Goal: Task Accomplishment & Management: Manage account settings

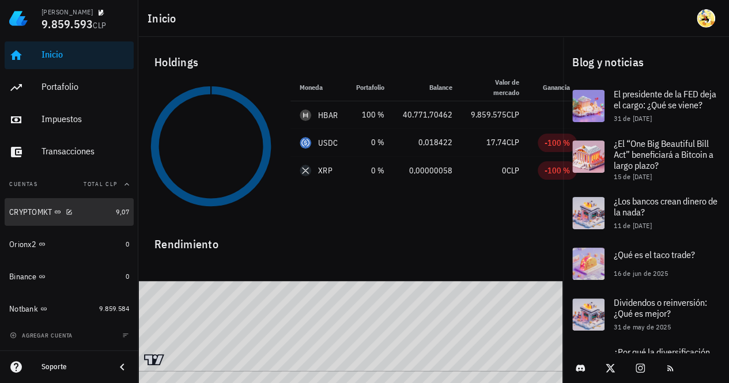
click at [96, 218] on div "CRYPTOMKT" at bounding box center [60, 212] width 102 height 25
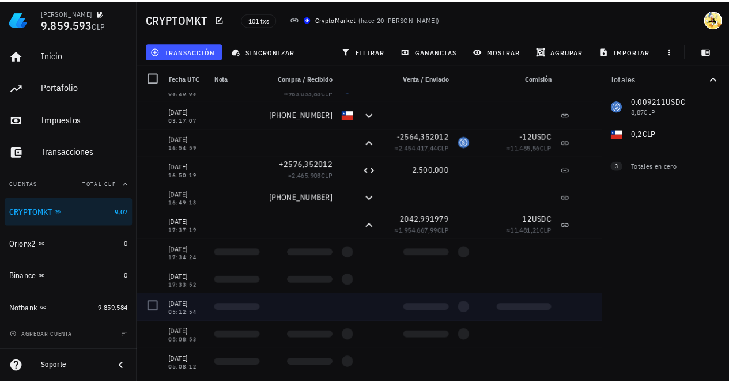
scroll to position [346, 0]
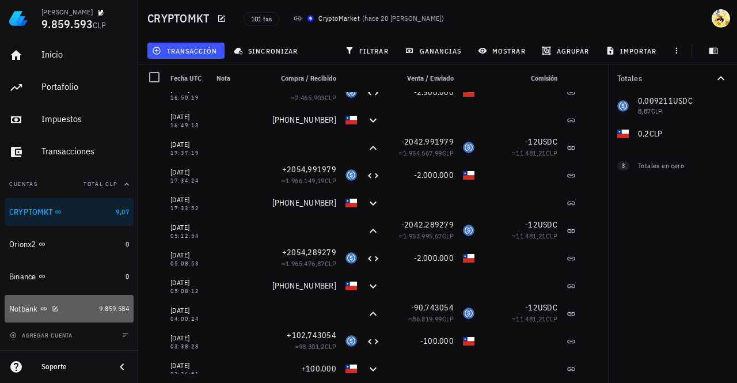
click at [87, 305] on div "Notbank" at bounding box center [51, 309] width 85 height 11
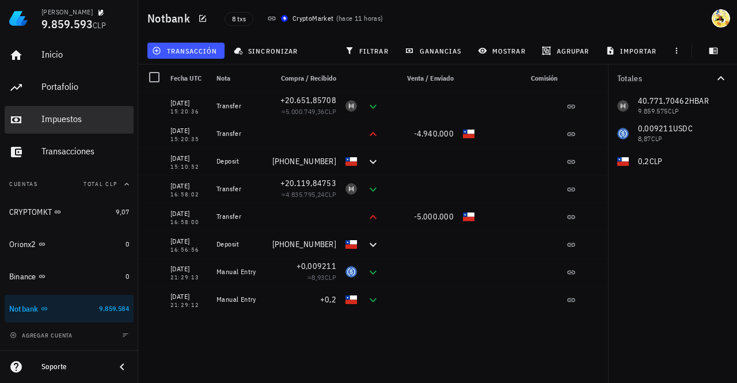
click at [81, 122] on div "Impuestos" at bounding box center [85, 118] width 88 height 11
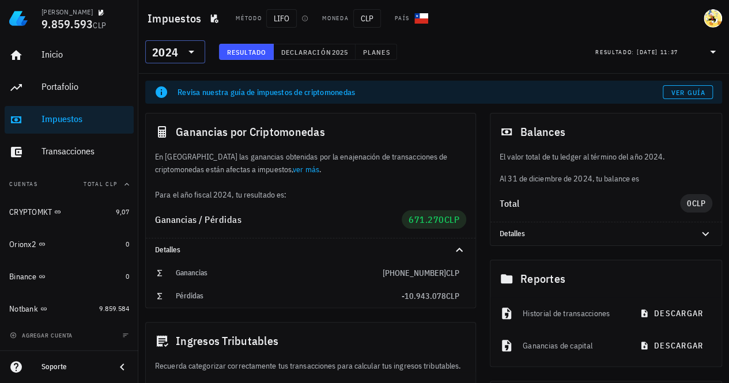
click at [161, 55] on div "2024" at bounding box center [165, 53] width 26 height 12
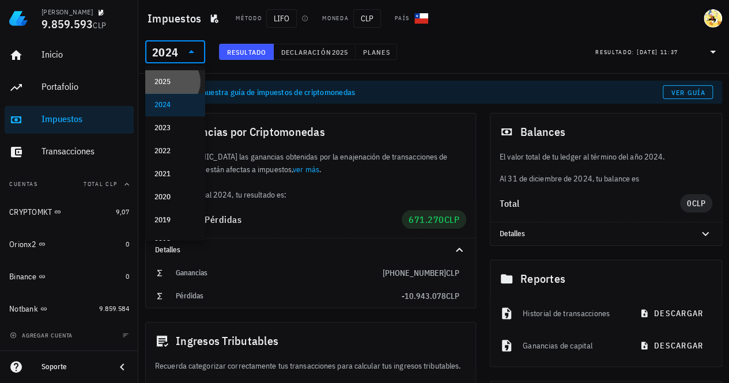
click at [165, 84] on div "2025" at bounding box center [174, 81] width 41 height 9
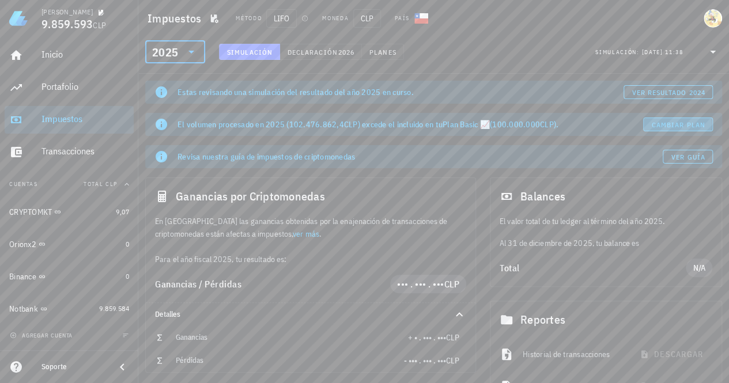
click at [669, 123] on span "Cambiar plan" at bounding box center [678, 124] width 54 height 9
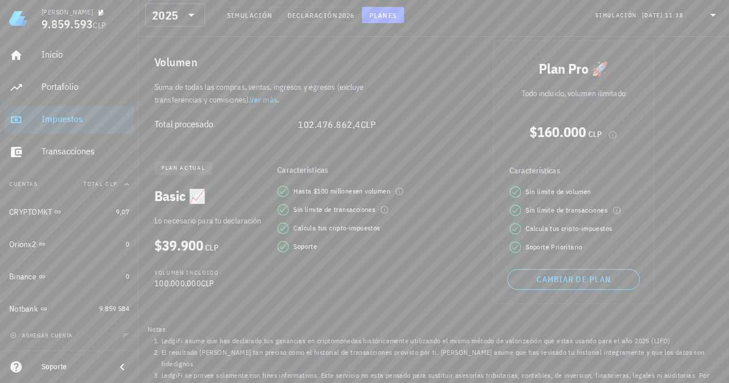
scroll to position [161, 0]
